Goal: Task Accomplishment & Management: Manage account settings

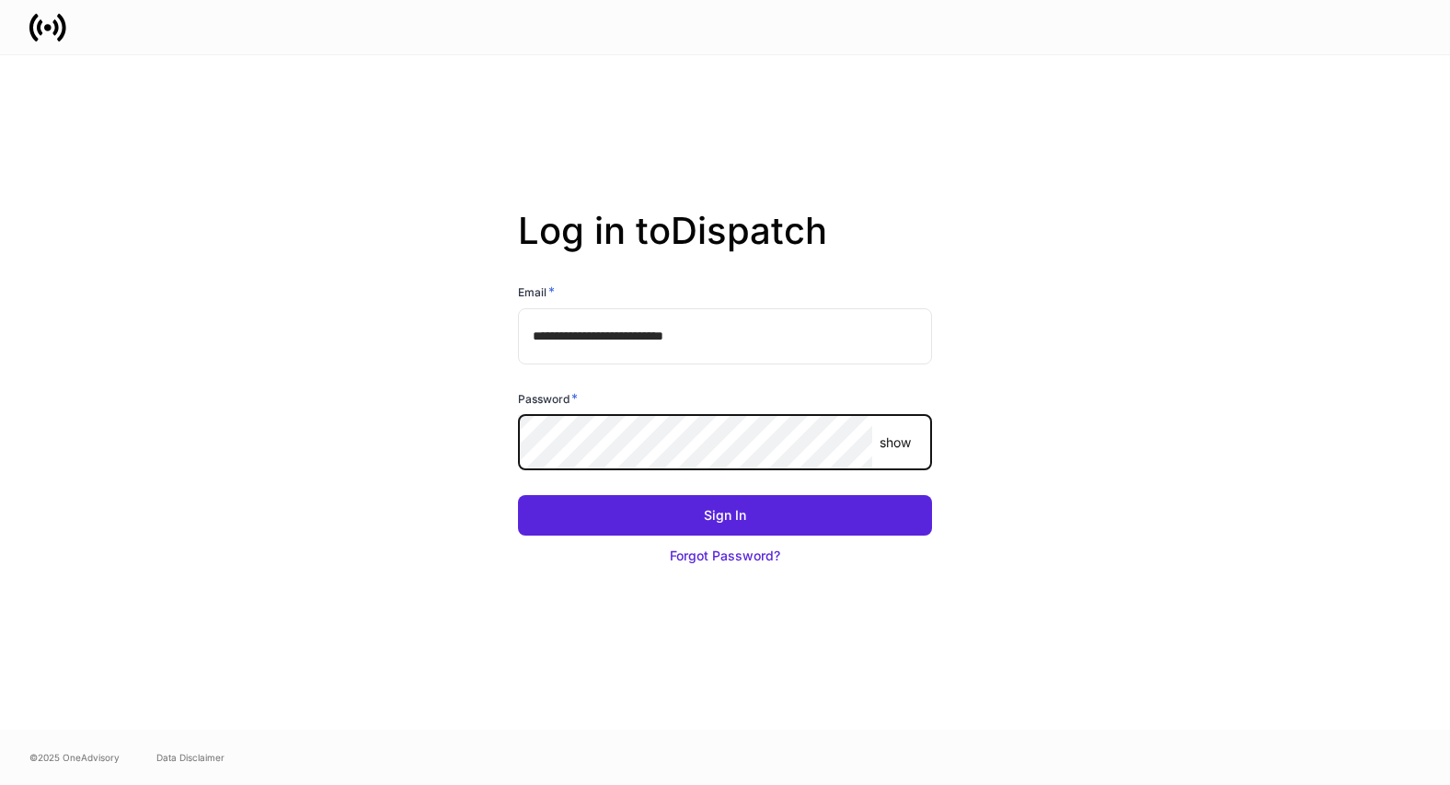
click at [0, 784] on com-1password-button at bounding box center [0, 785] width 0 height 0
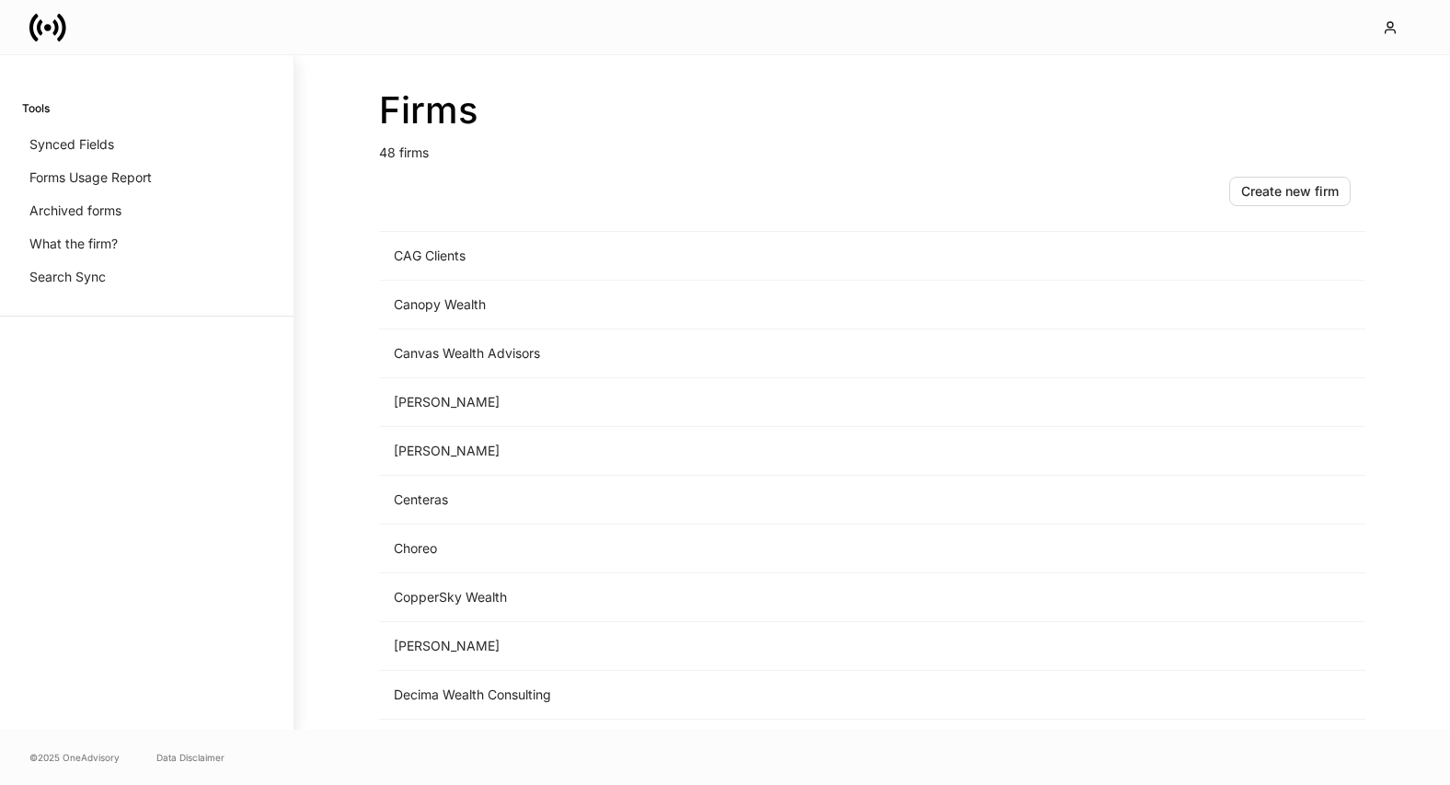
scroll to position [564, 0]
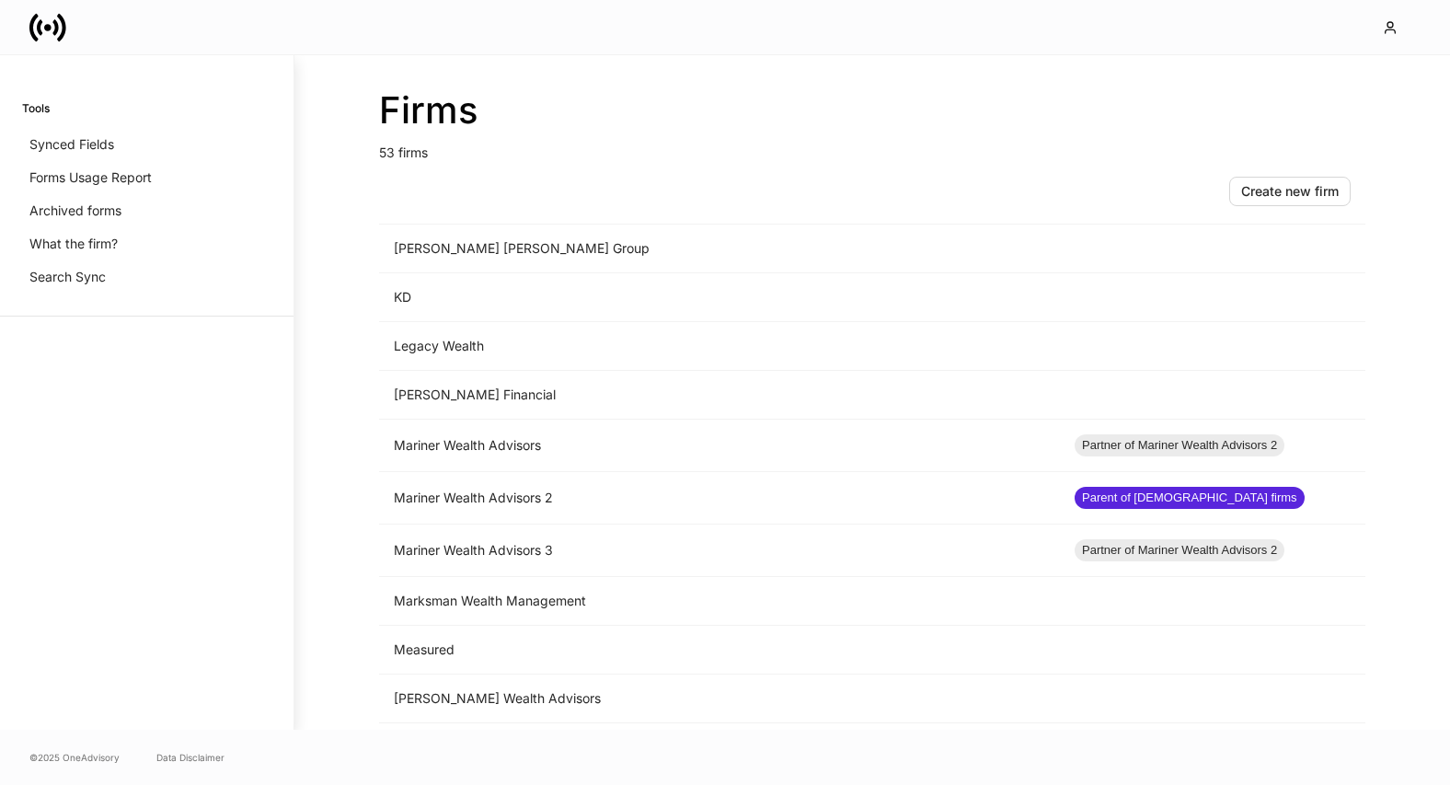
scroll to position [1462, 0]
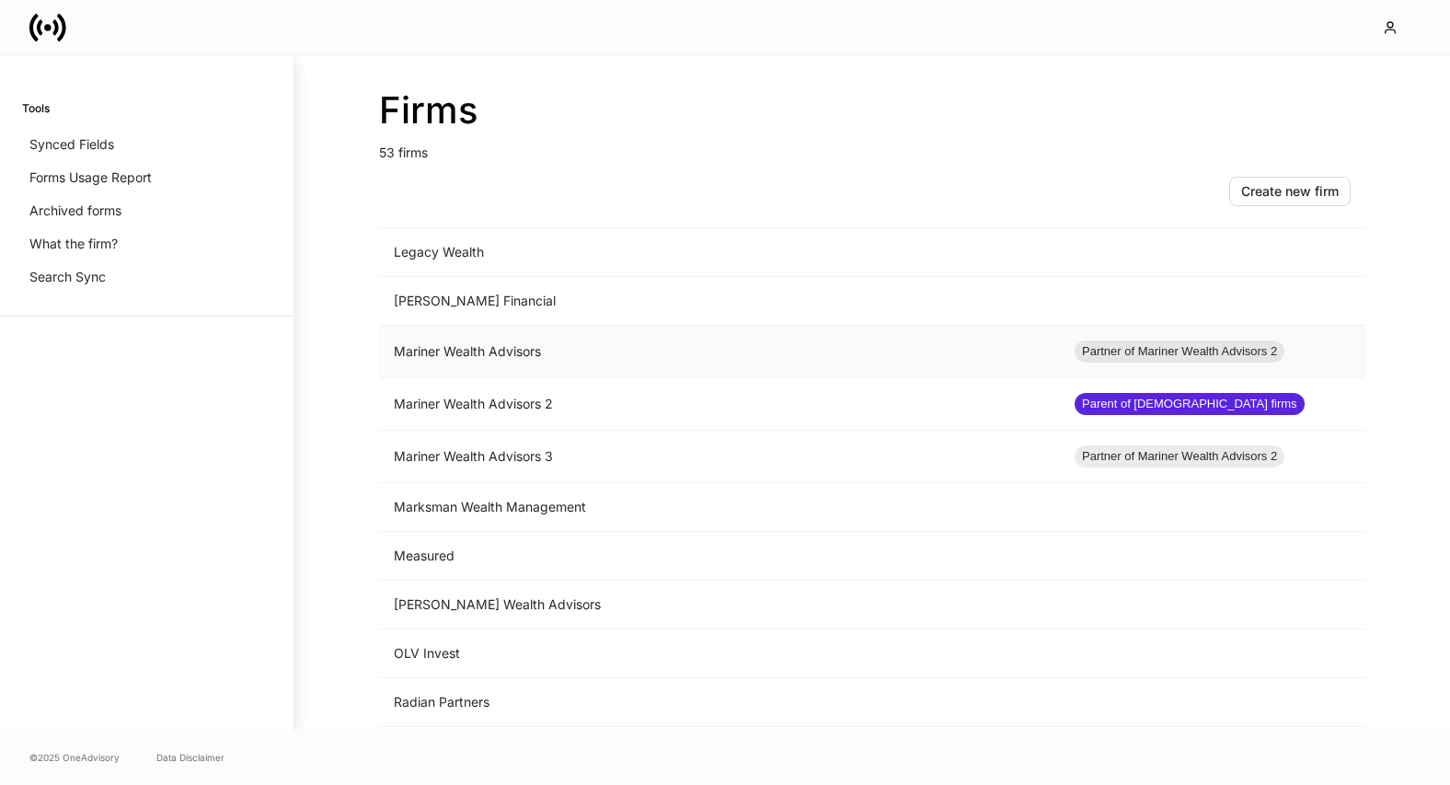
click at [612, 350] on td "Mariner Wealth Advisors" at bounding box center [719, 352] width 681 height 52
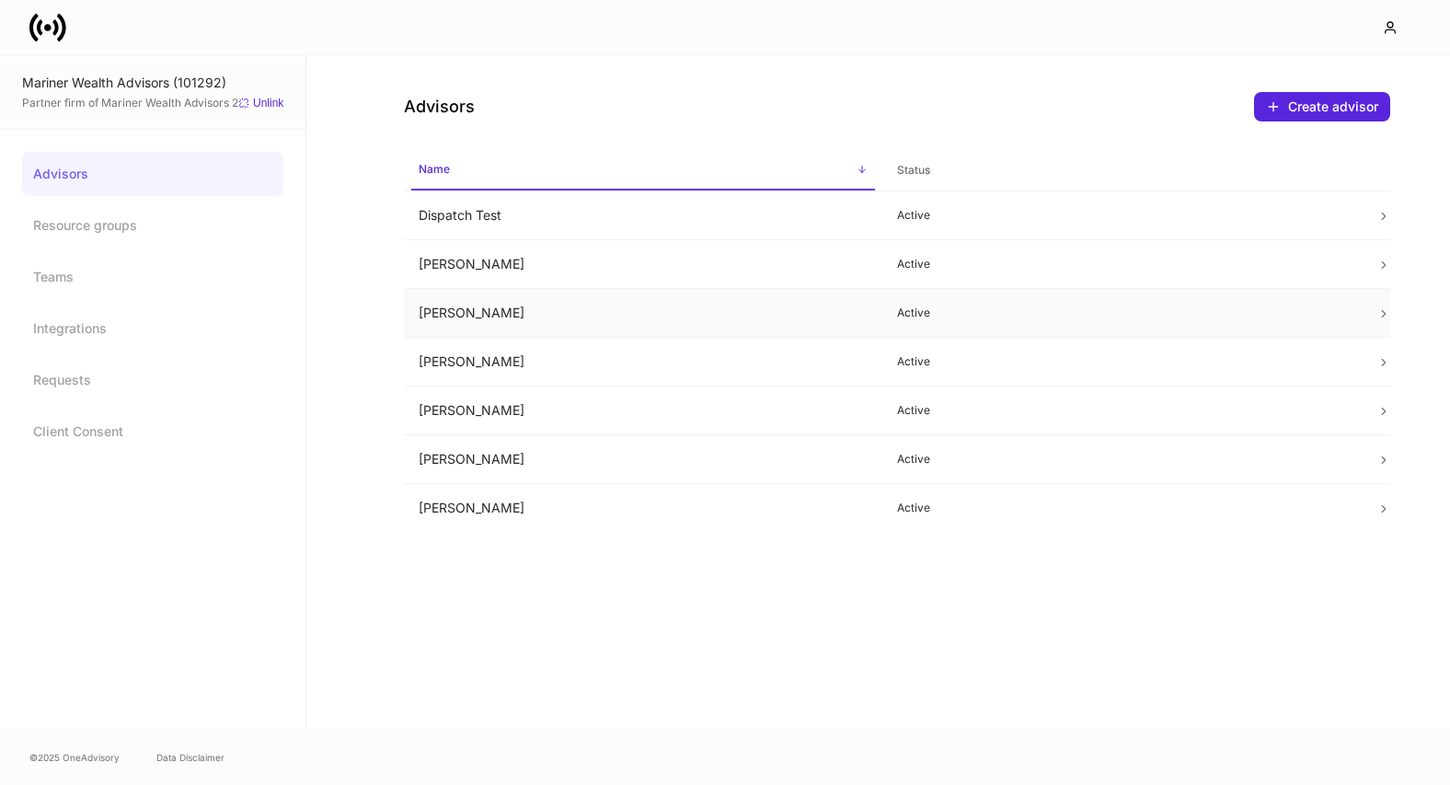
click at [618, 296] on td "Heather Buys" at bounding box center [643, 313] width 479 height 49
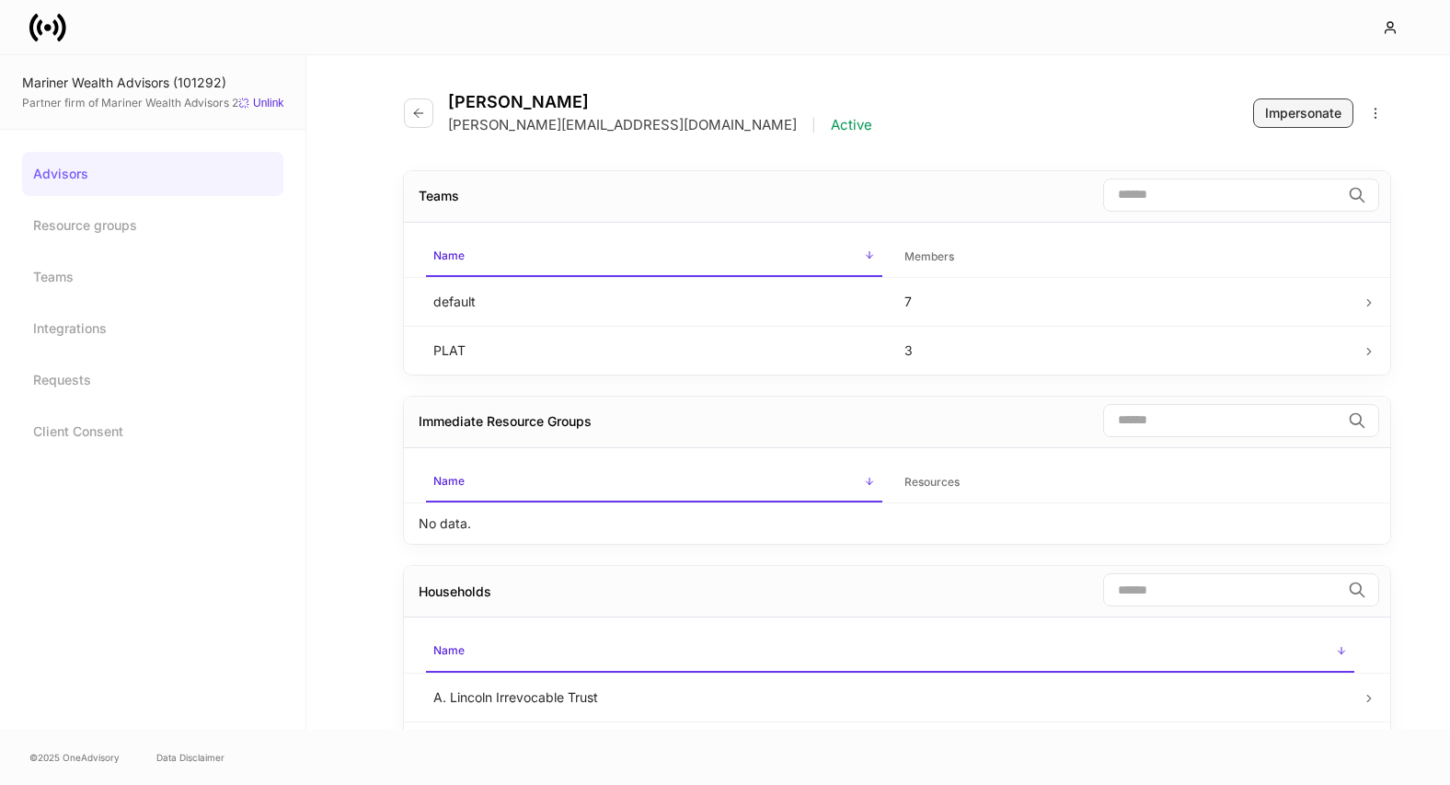
click at [1294, 114] on div "Impersonate" at bounding box center [1303, 113] width 76 height 18
click at [413, 126] on button "button" at bounding box center [418, 112] width 29 height 29
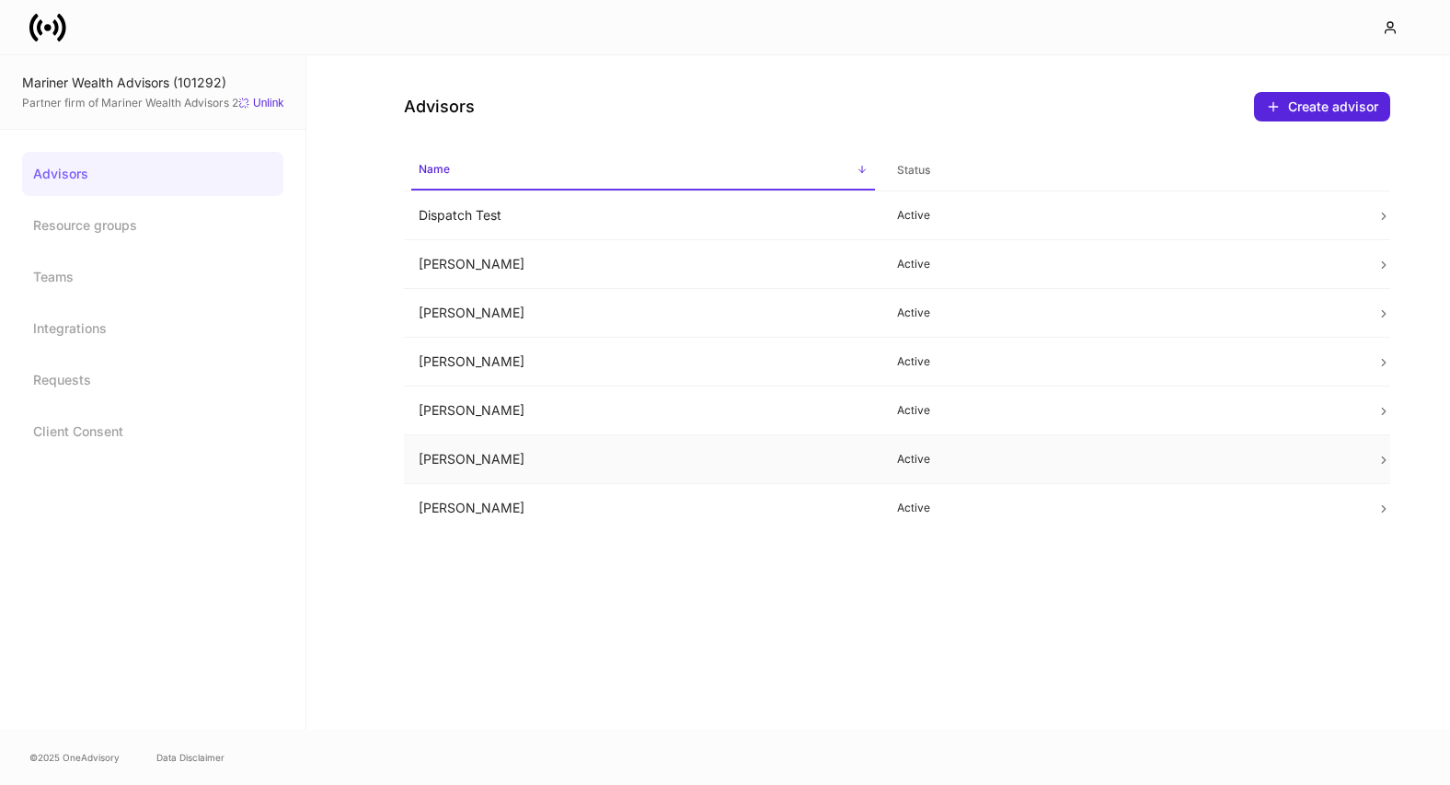
click at [542, 468] on td "Mark Harris" at bounding box center [643, 459] width 479 height 49
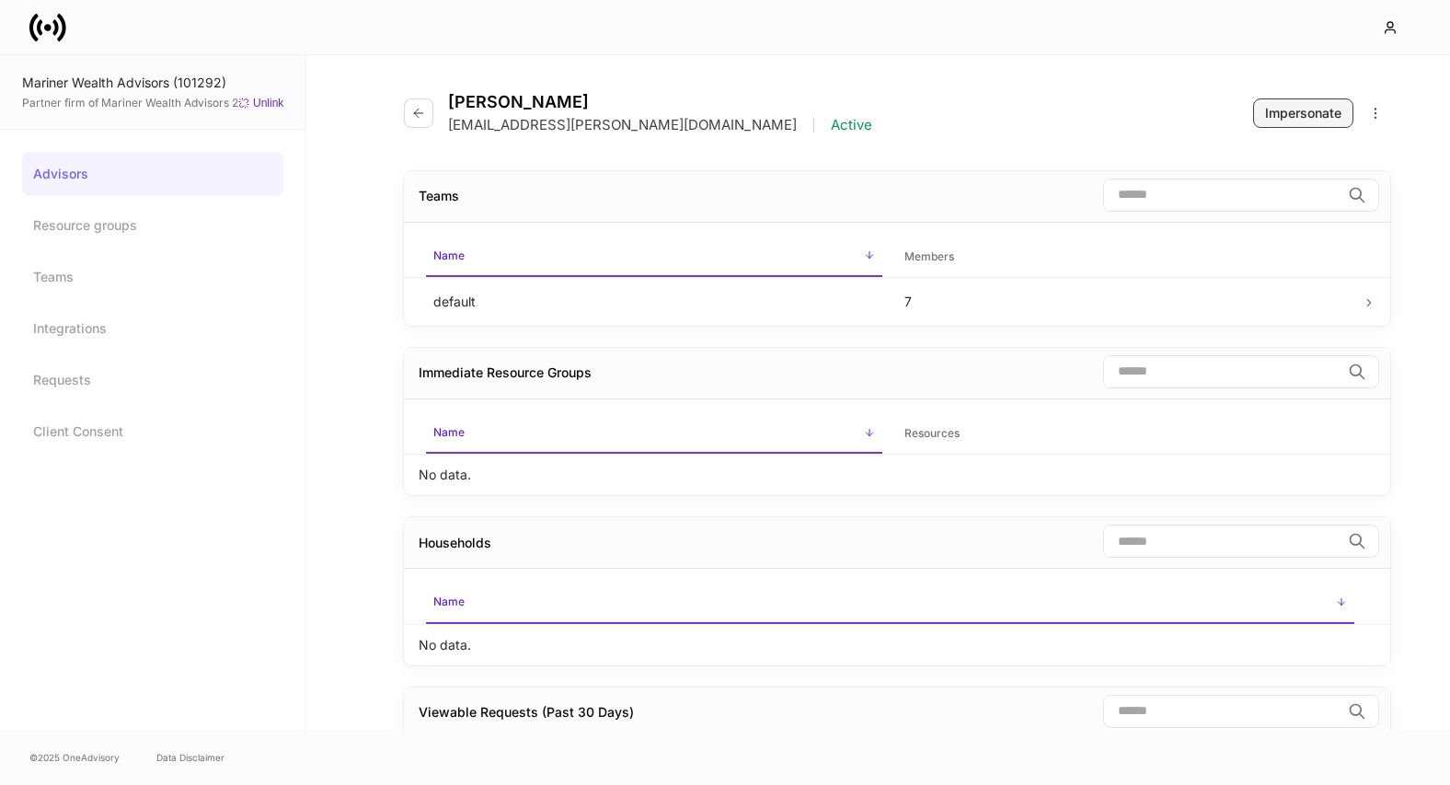
click at [1256, 114] on button "Impersonate" at bounding box center [1303, 112] width 100 height 29
